Goal: Task Accomplishment & Management: Complete application form

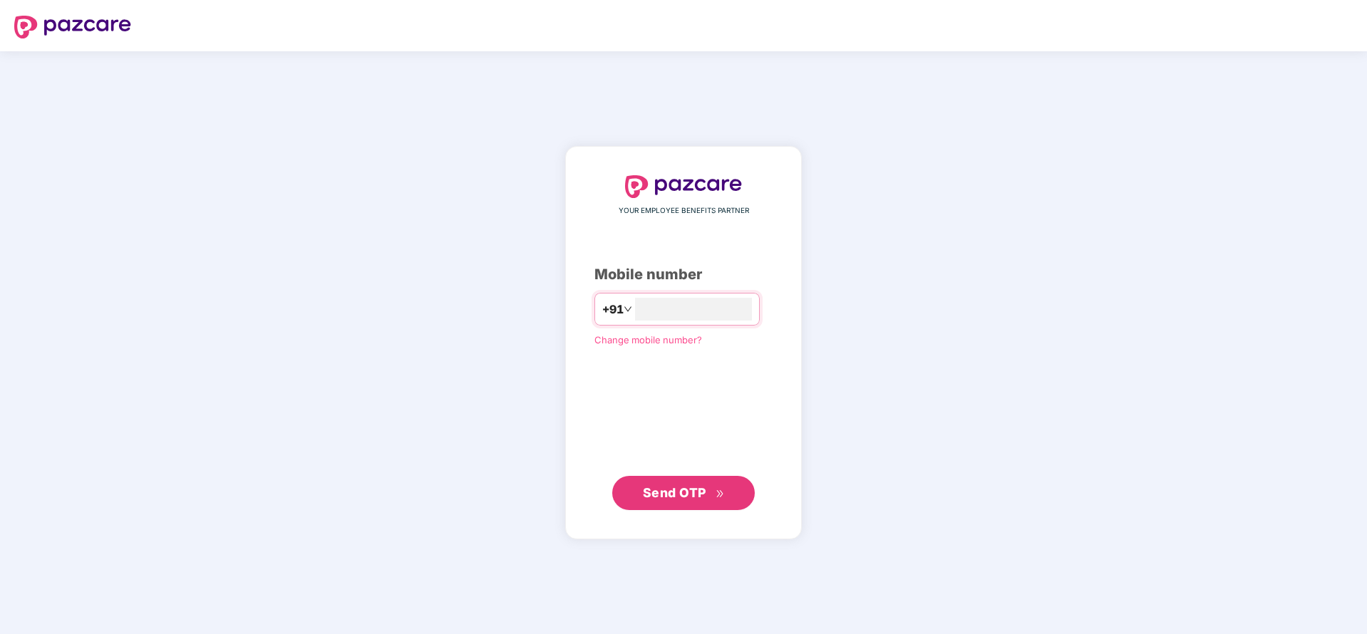
type input "**********"
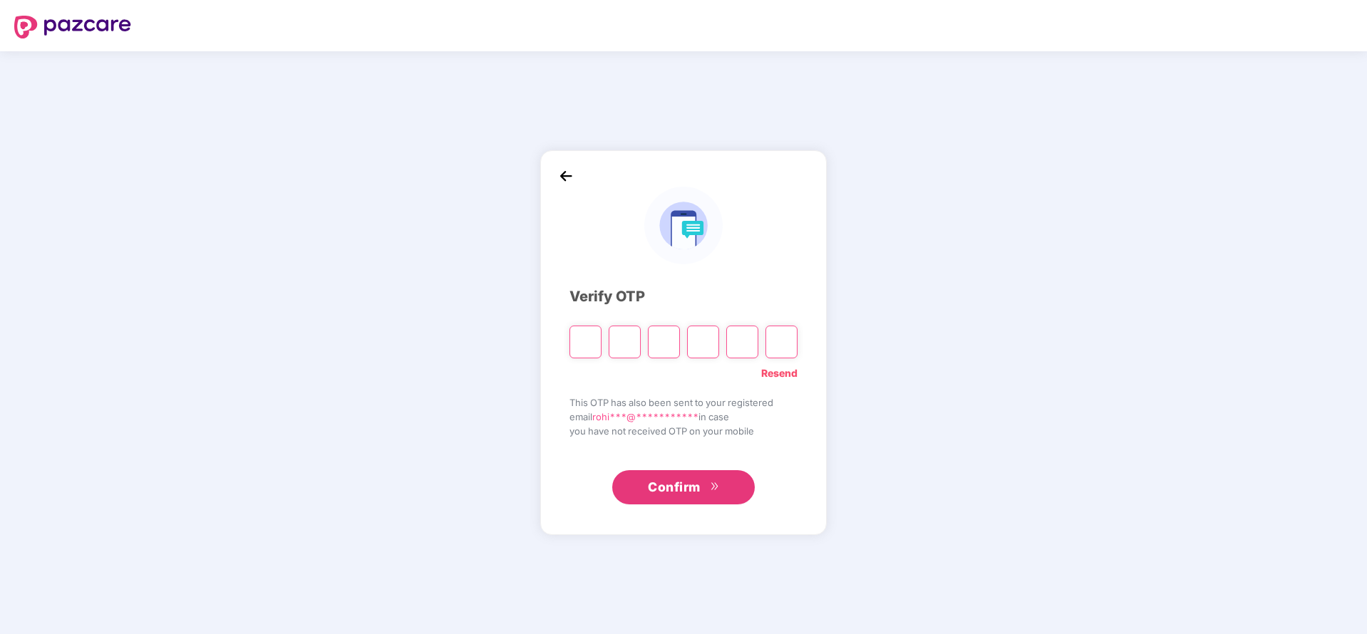
paste input "*"
type input "*"
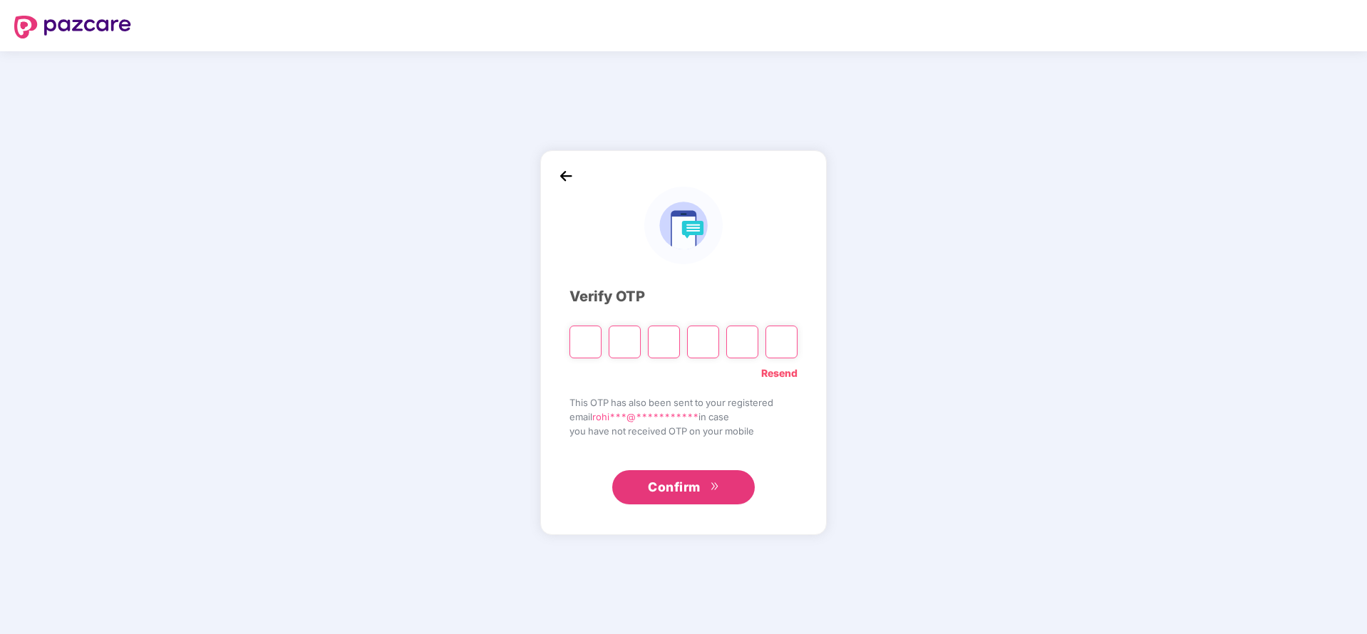
type input "*"
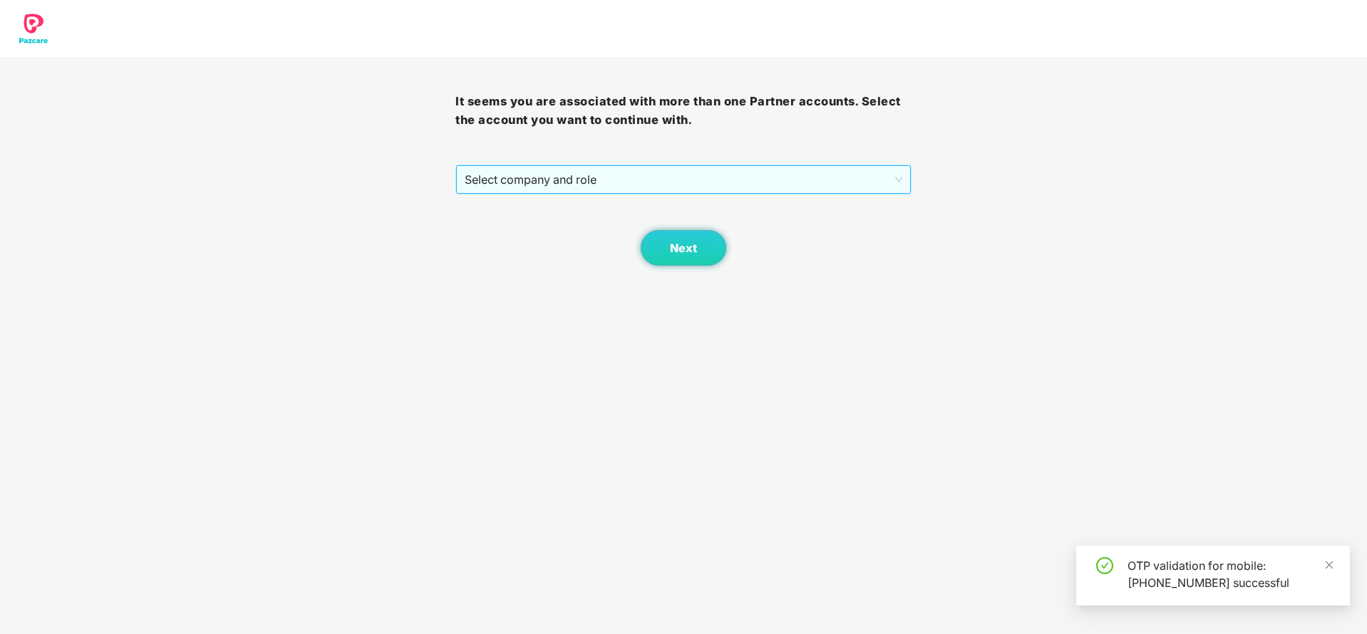
click at [676, 174] on span "Select company and role" at bounding box center [683, 179] width 437 height 27
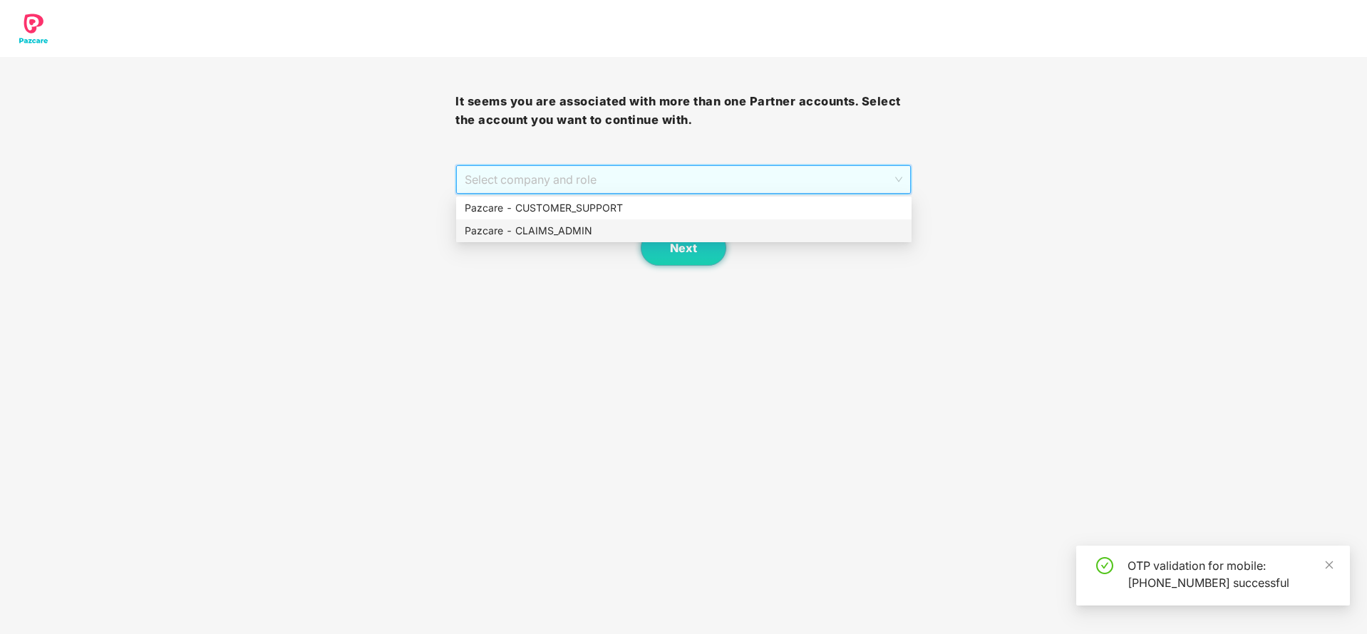
click at [569, 227] on div "Pazcare - CLAIMS_ADMIN" at bounding box center [684, 231] width 438 height 16
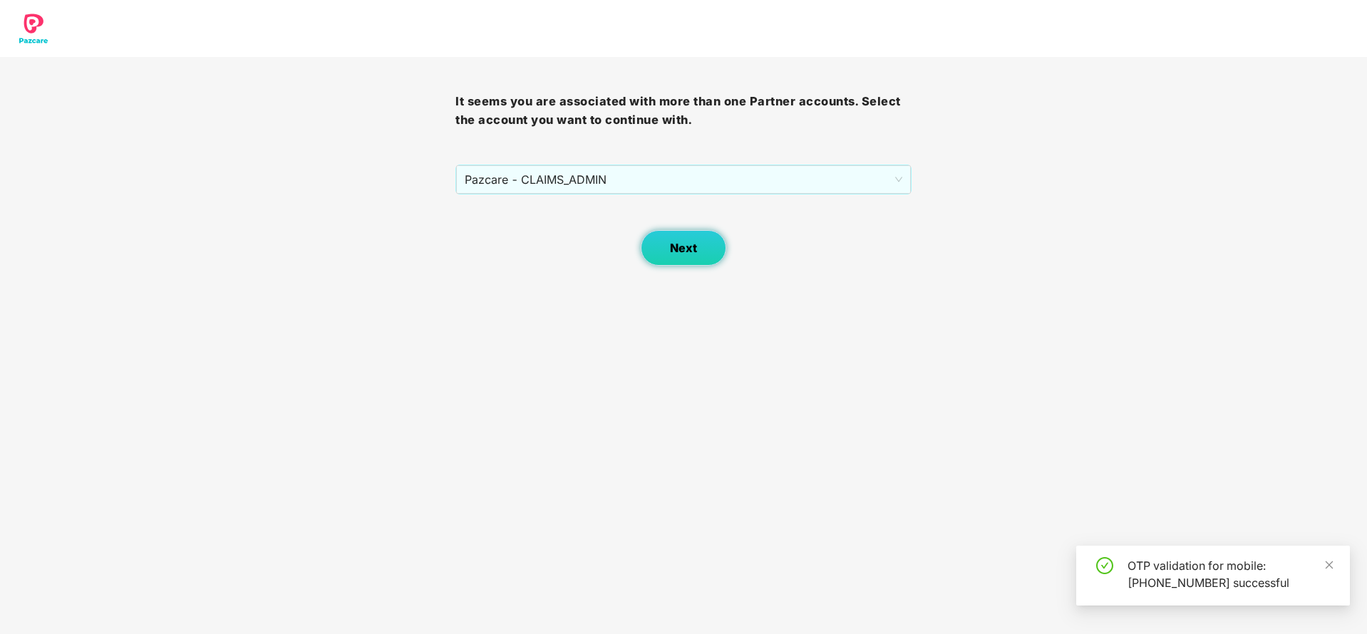
click at [686, 253] on span "Next" at bounding box center [683, 249] width 27 height 14
